Goal: Check status: Check status

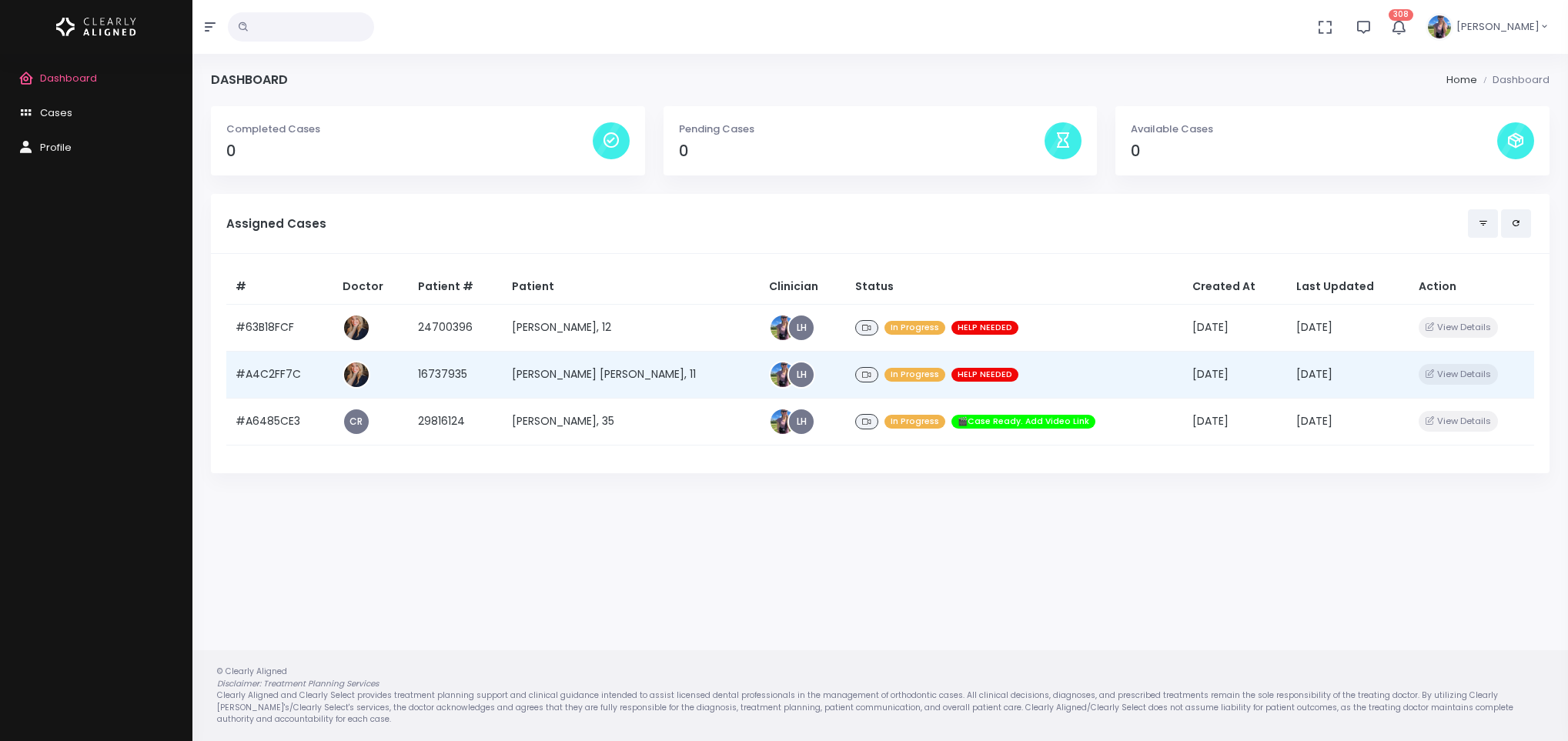
click at [557, 377] on td "[PERSON_NAME] [PERSON_NAME], 11" at bounding box center [632, 374] width 258 height 47
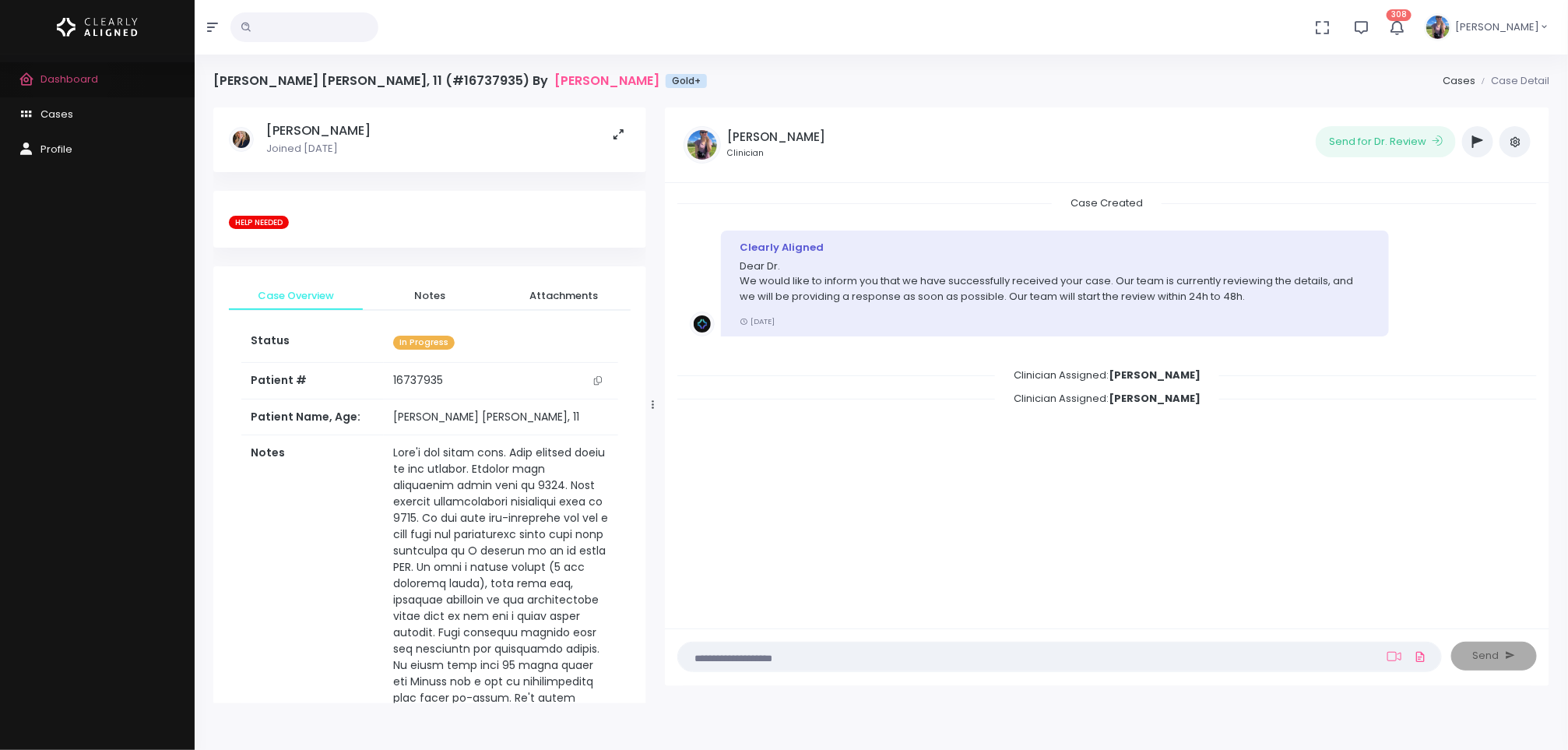
click at [70, 80] on span "Dashboard" at bounding box center [69, 79] width 58 height 15
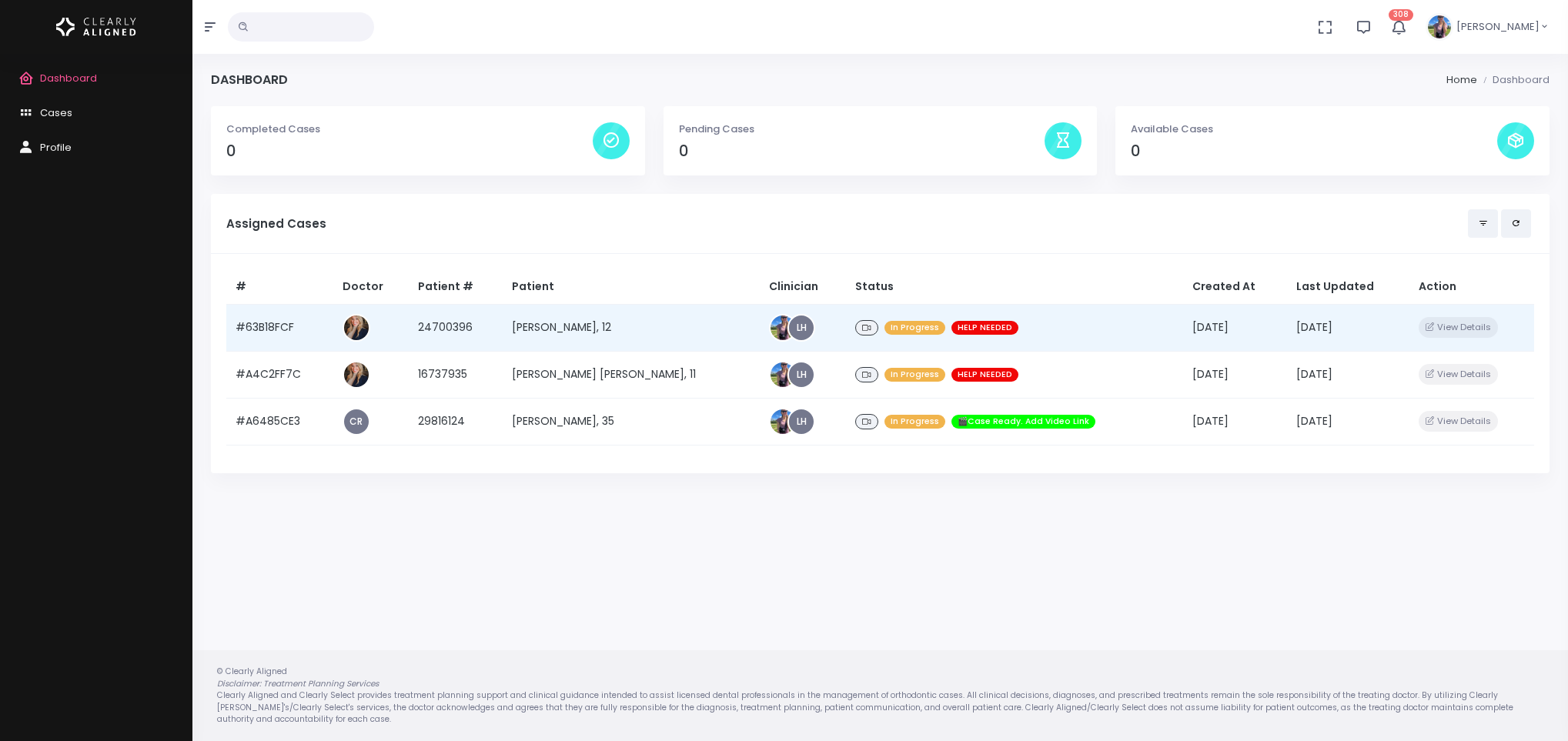
click at [557, 323] on td "[PERSON_NAME], 12" at bounding box center [632, 327] width 258 height 47
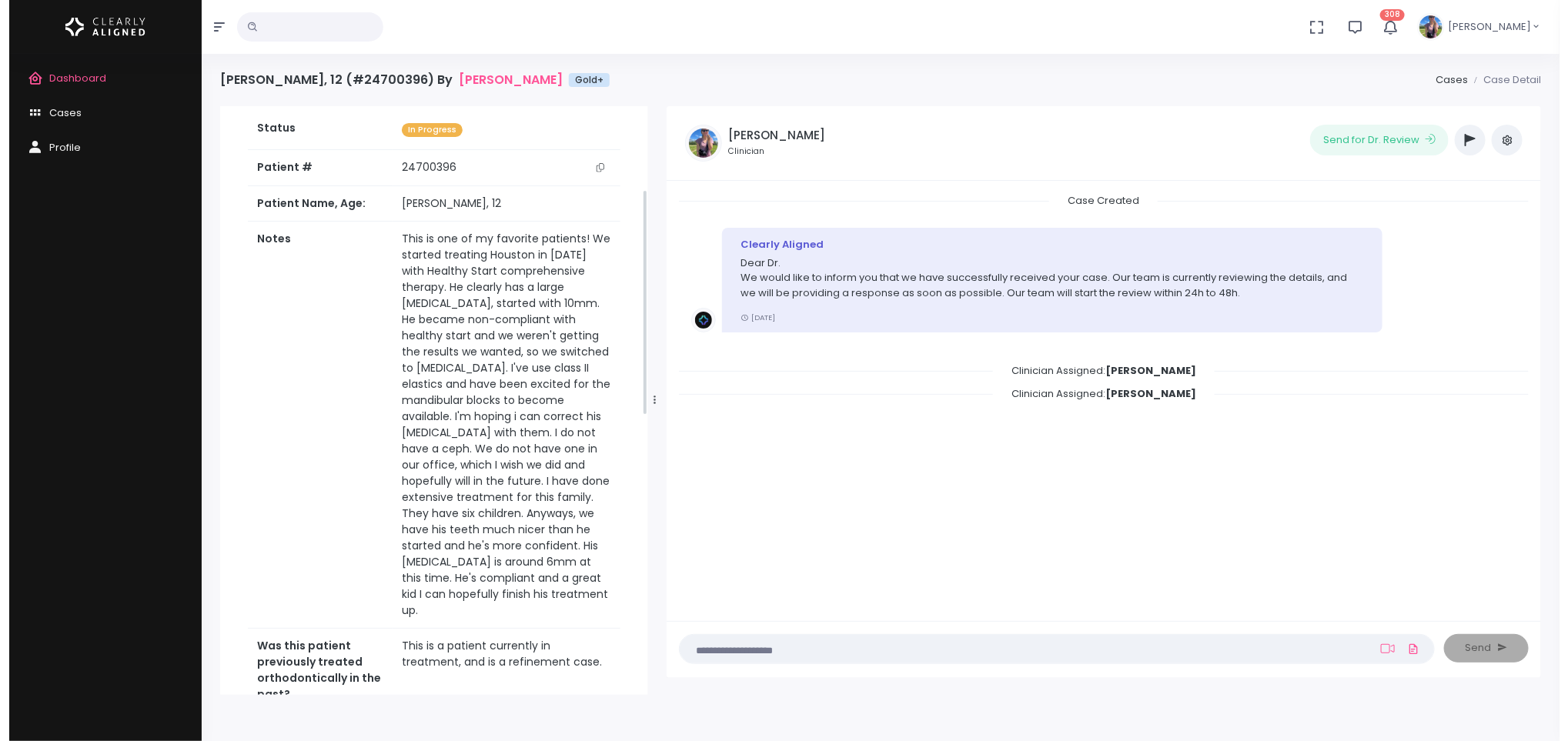
scroll to position [218, 0]
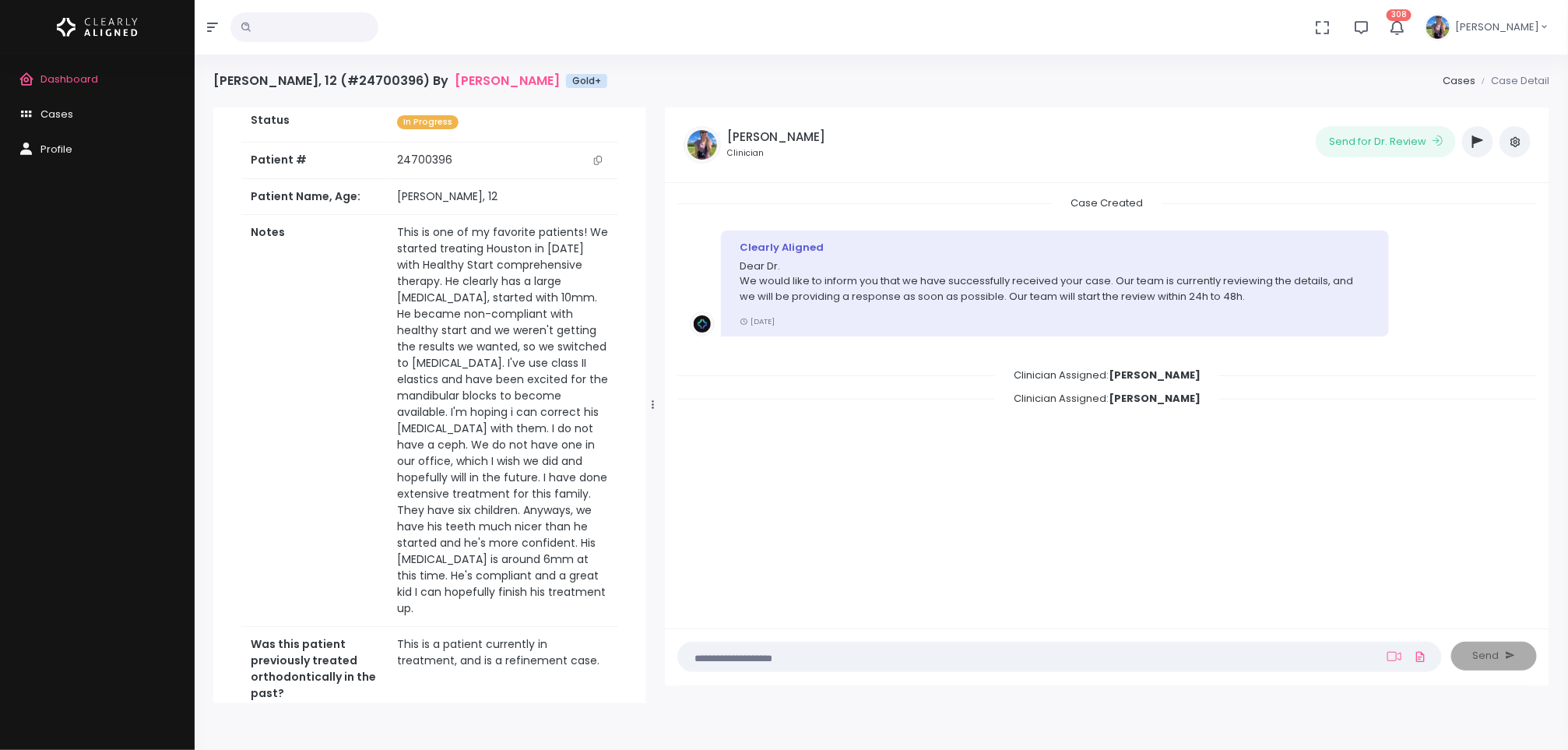
click at [87, 82] on span "Dashboard" at bounding box center [69, 79] width 58 height 15
